Goal: Information Seeking & Learning: Learn about a topic

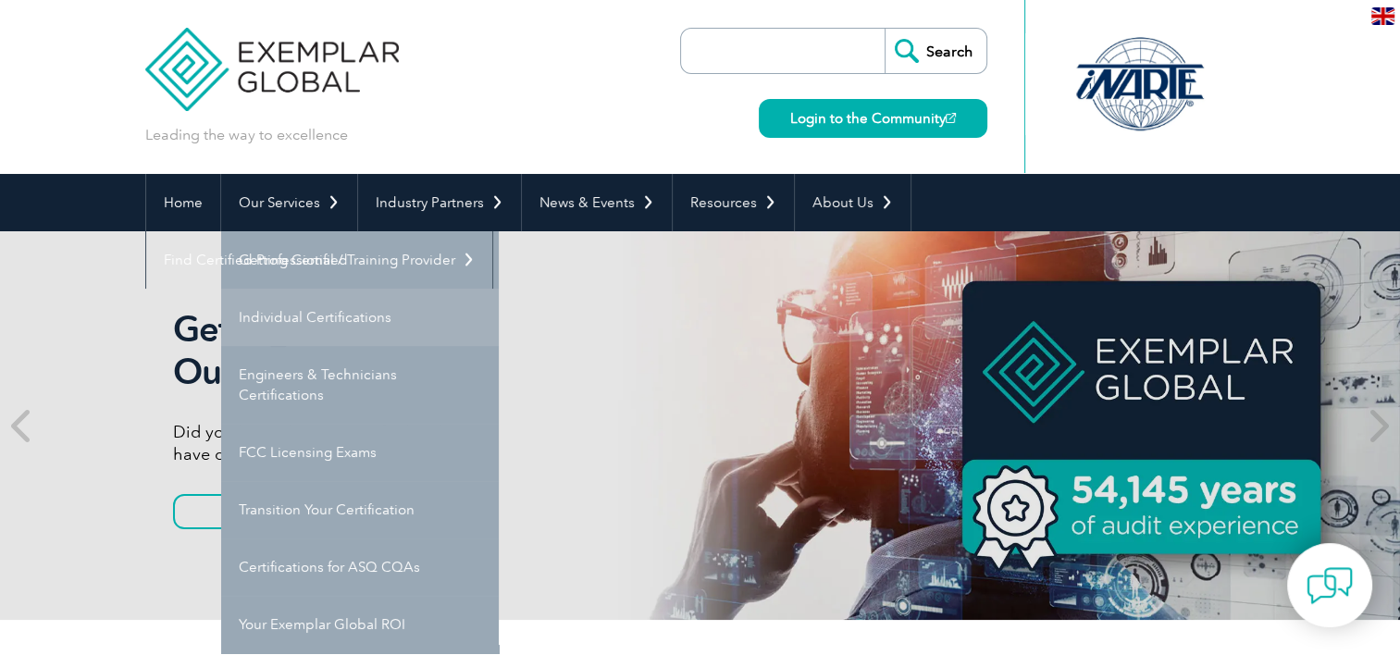
click at [333, 317] on link "Individual Certifications" at bounding box center [360, 317] width 278 height 57
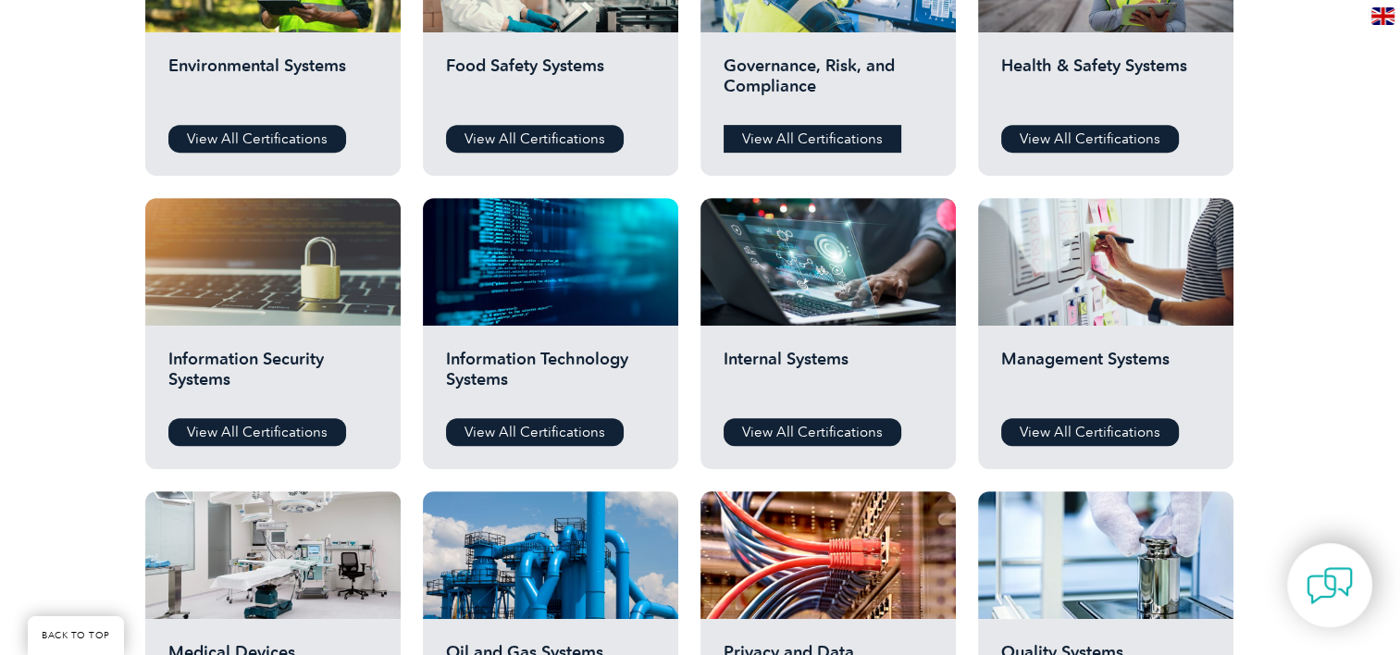
scroll to position [833, 0]
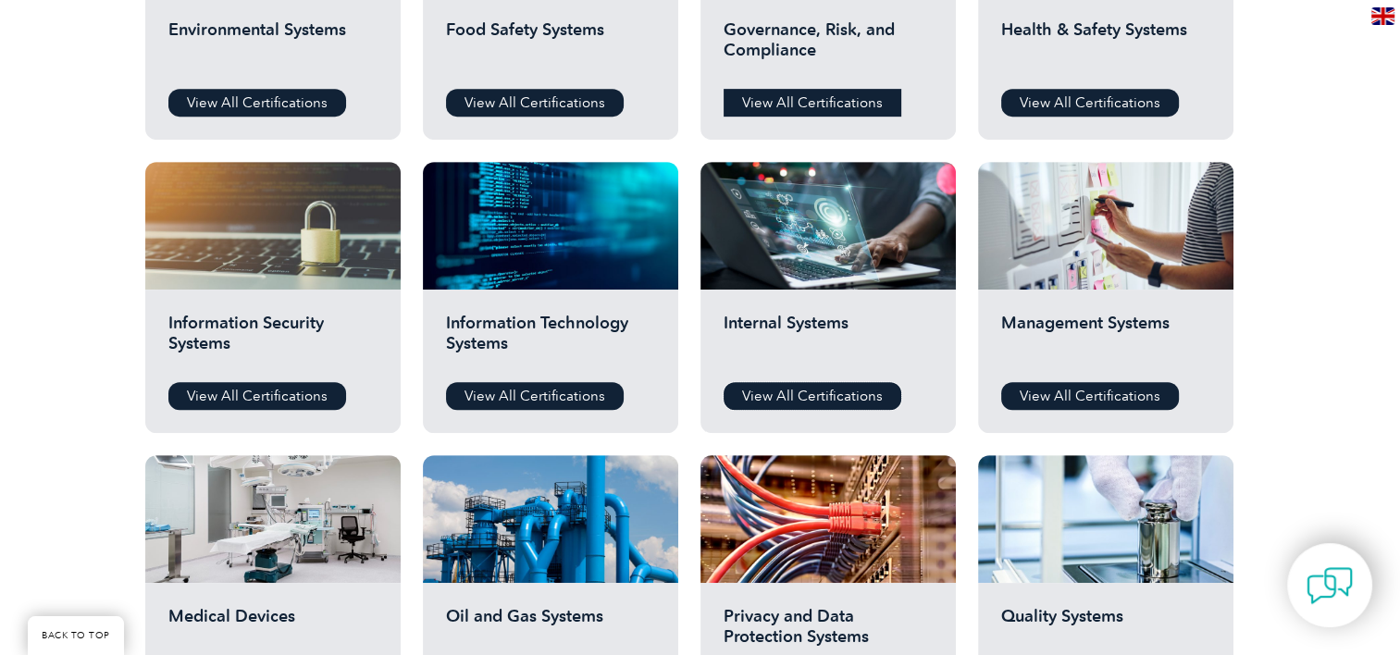
click at [784, 389] on link "View All Certifications" at bounding box center [812, 396] width 178 height 28
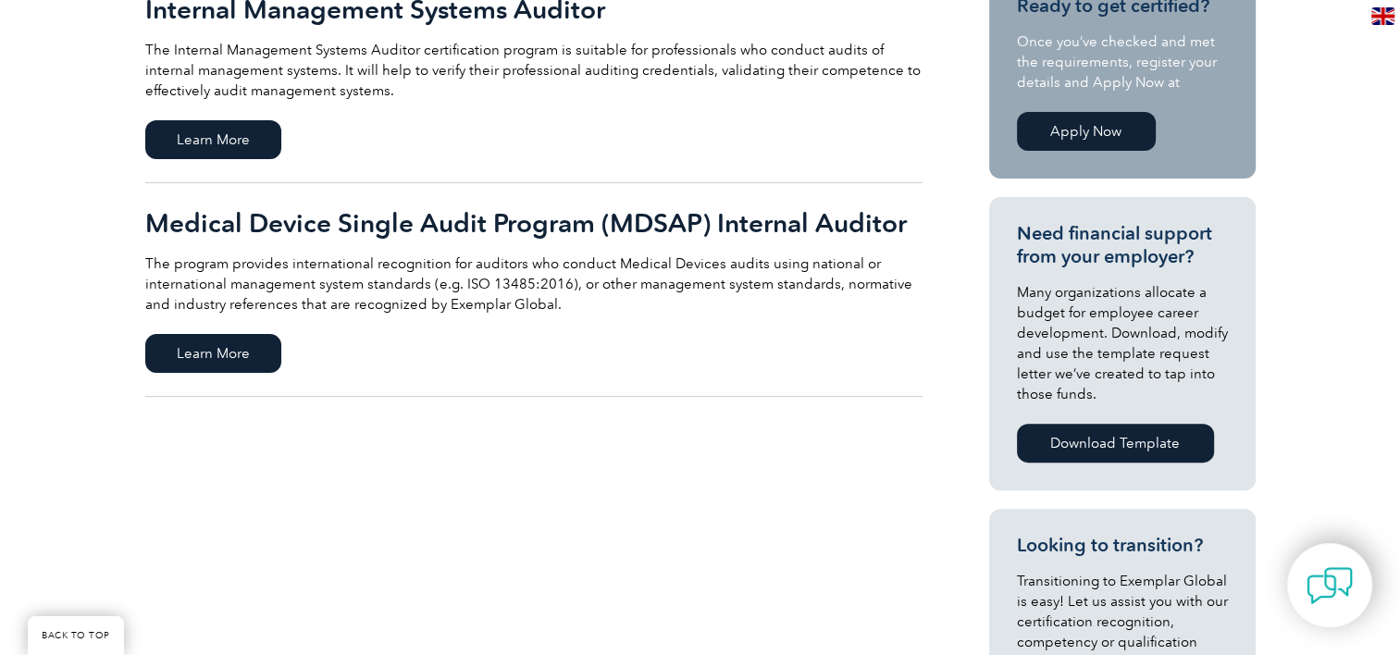
scroll to position [555, 0]
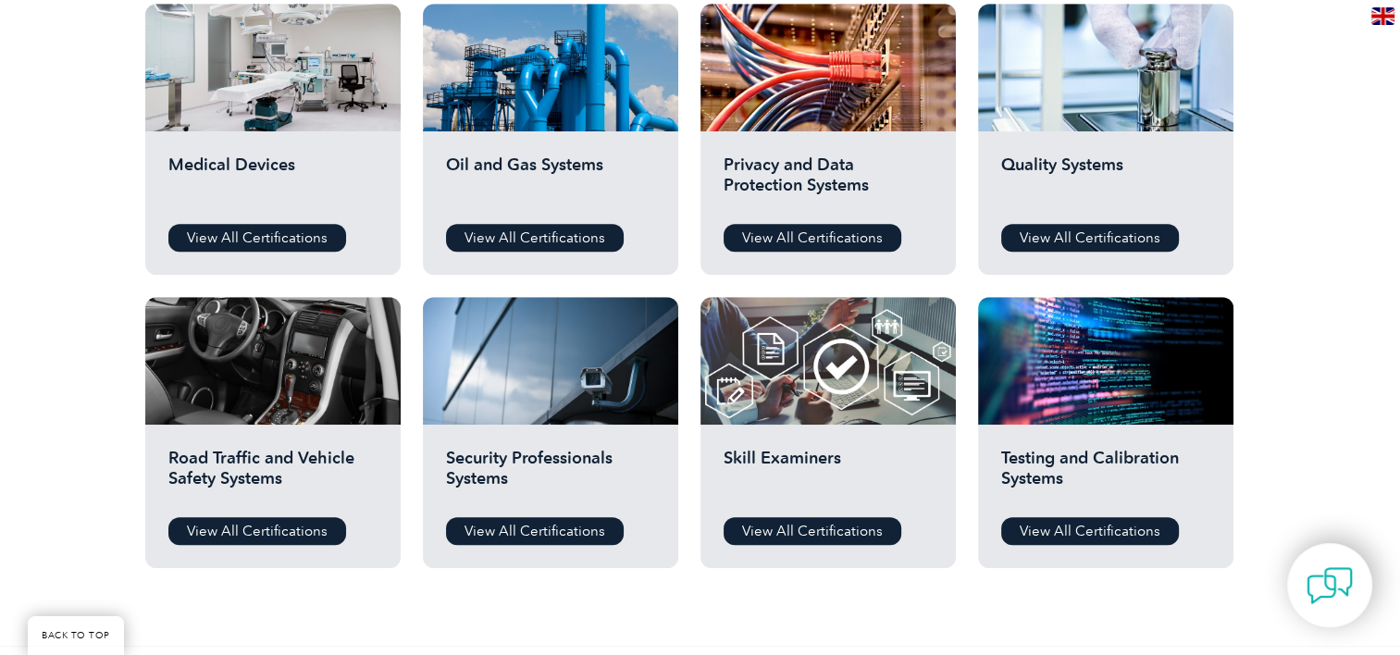
scroll to position [1295, 0]
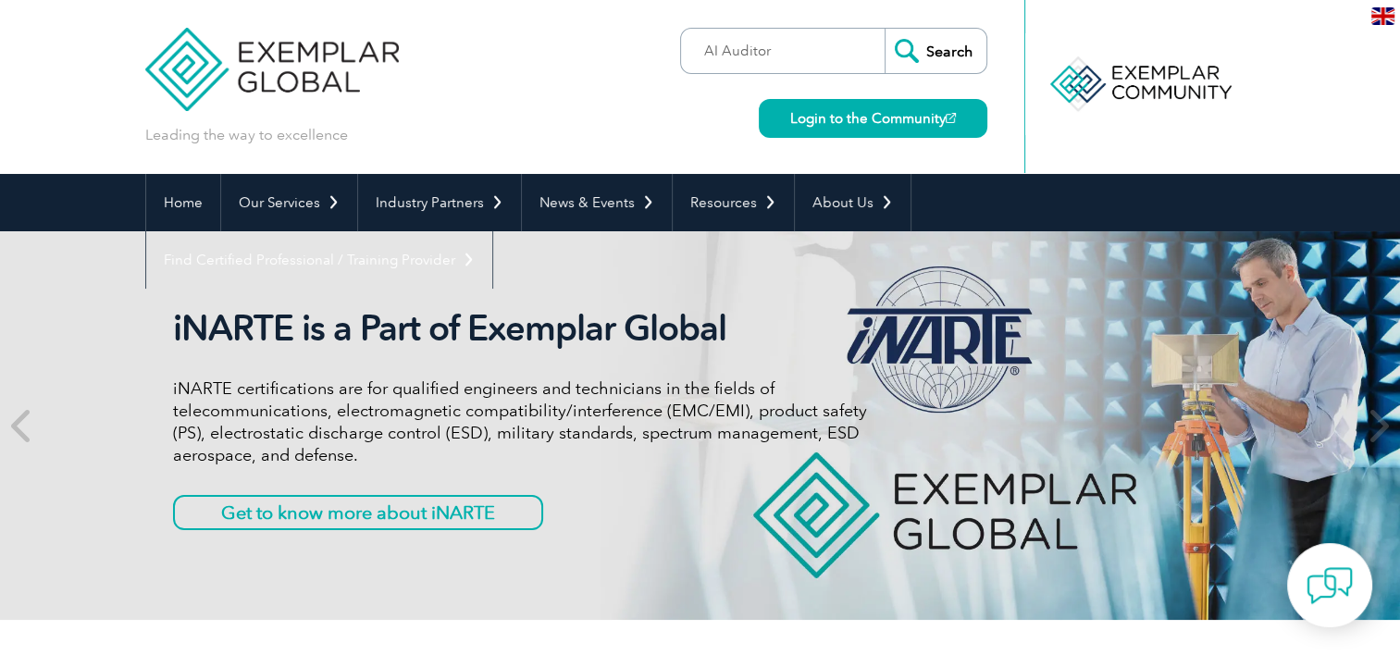
type input "AI Auditor"
click at [884, 29] on input "Search" at bounding box center [935, 51] width 102 height 44
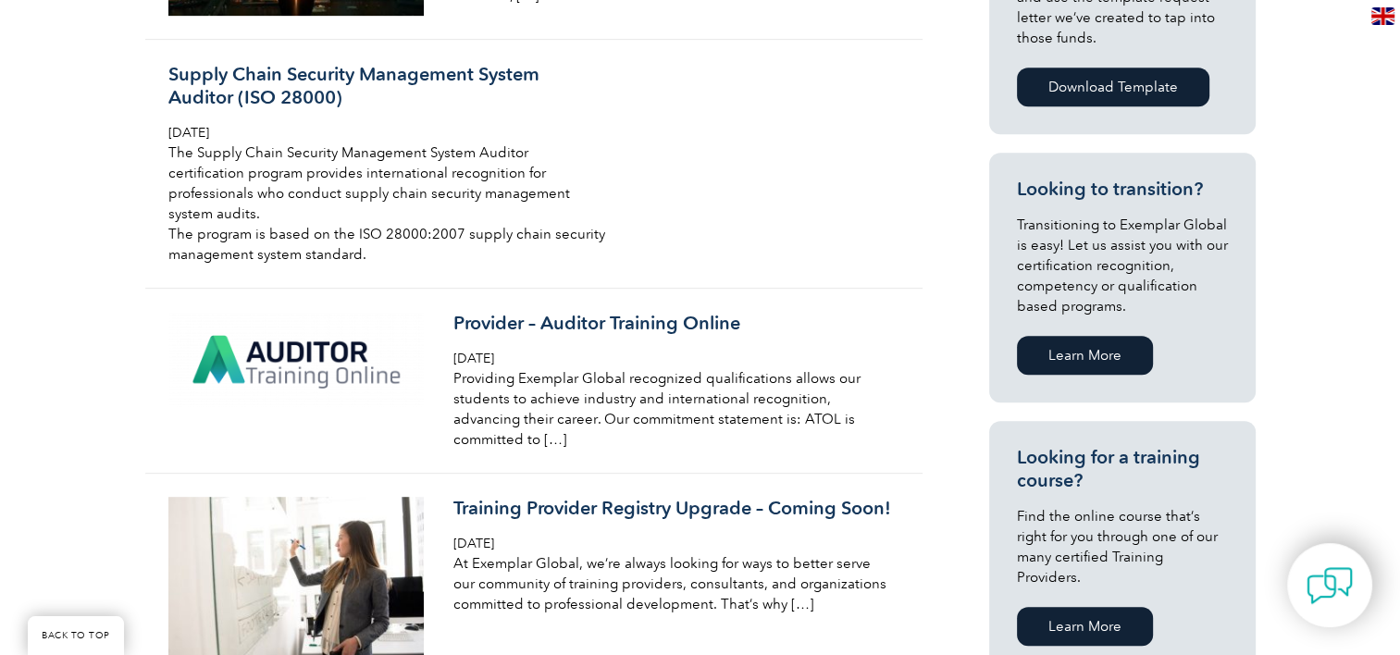
scroll to position [925, 0]
